Goal: Connect with others: Connect with others

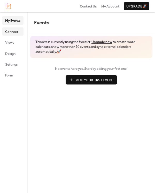
click at [13, 34] on span "Connect" at bounding box center [11, 31] width 13 height 5
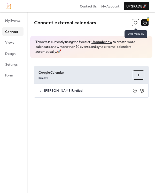
click at [134, 24] on button at bounding box center [135, 22] width 7 height 7
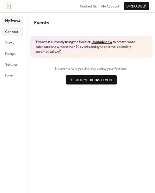
click at [6, 30] on span "Connect" at bounding box center [11, 31] width 13 height 5
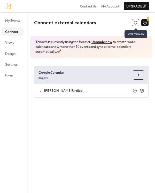
click at [134, 23] on button at bounding box center [135, 22] width 7 height 7
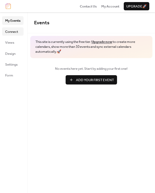
click at [11, 33] on span "Connect" at bounding box center [11, 31] width 13 height 5
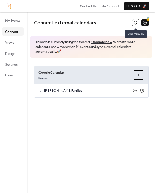
click at [136, 22] on button at bounding box center [135, 22] width 7 height 7
